Goal: Find specific page/section: Find specific page/section

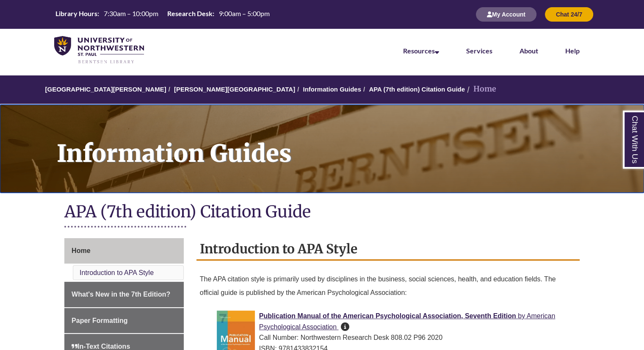
click at [227, 169] on h1 "Information Guides" at bounding box center [345, 143] width 597 height 77
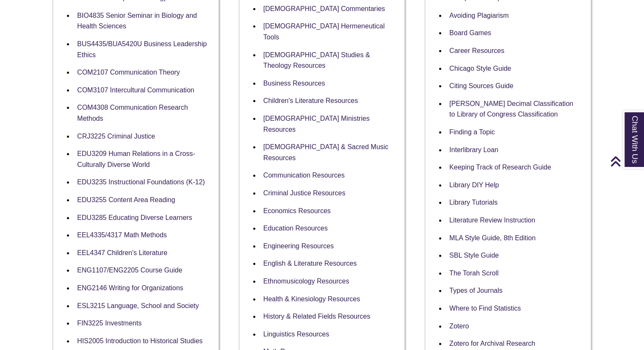
scroll to position [262, 0]
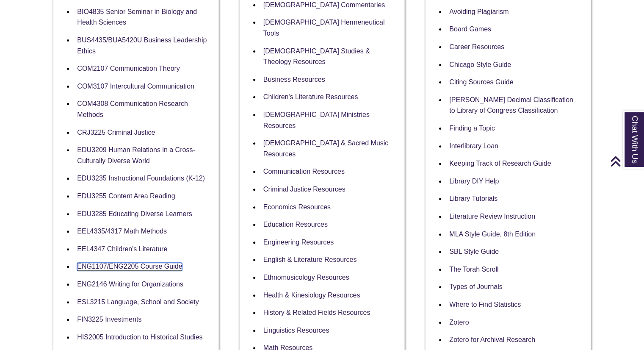
click at [119, 270] on link "ENG1107/ENG2205 Course Guide" at bounding box center [129, 267] width 105 height 8
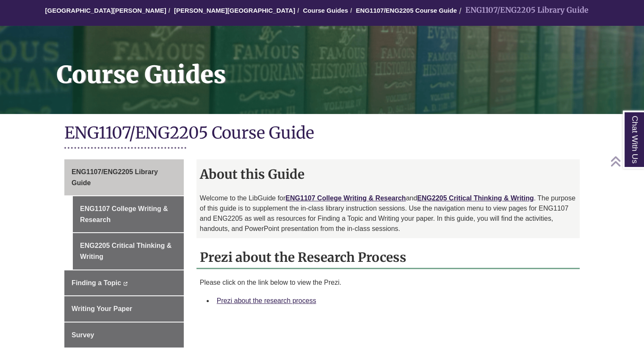
scroll to position [78, 0]
